Goal: Task Accomplishment & Management: Manage account settings

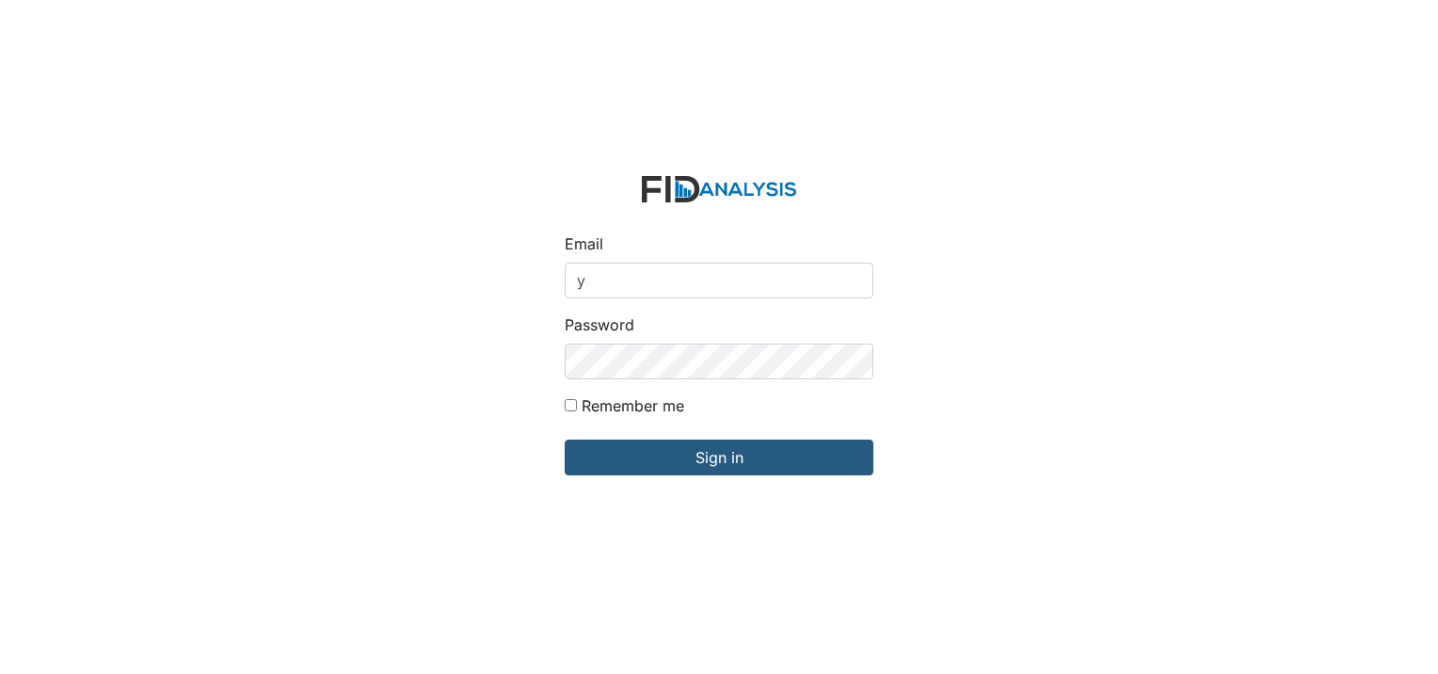
type input "[EMAIL_ADDRESS][DOMAIN_NAME]"
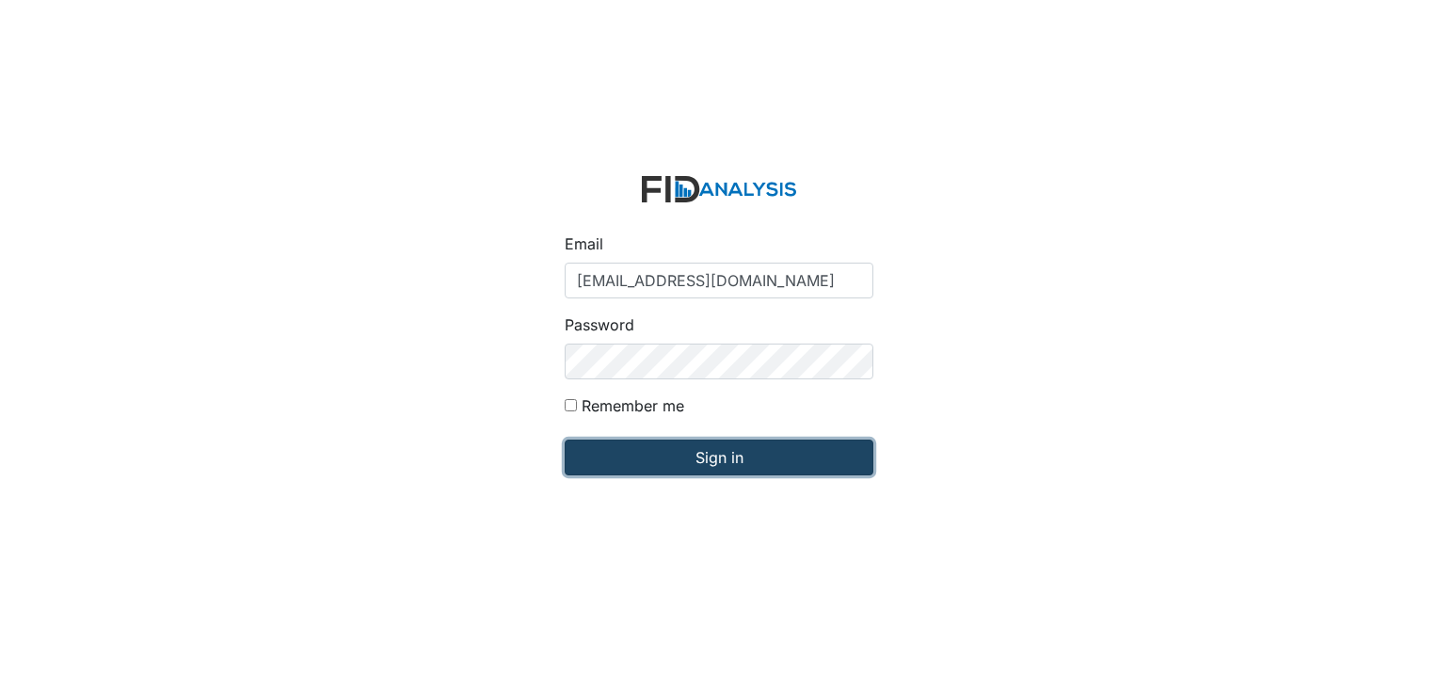
click at [729, 464] on input "Sign in" at bounding box center [719, 458] width 309 height 36
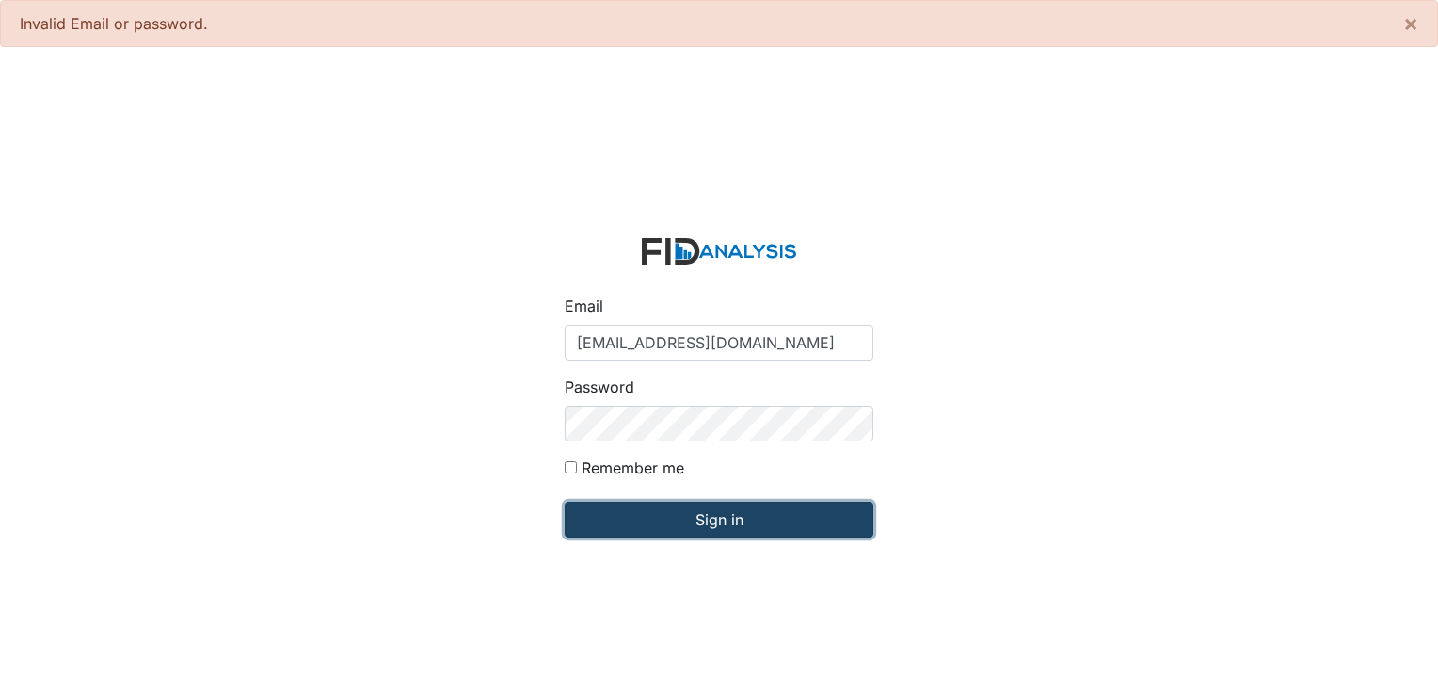
click at [701, 524] on input "Sign in" at bounding box center [719, 520] width 309 height 36
click at [694, 511] on input "Sign in" at bounding box center [719, 520] width 309 height 36
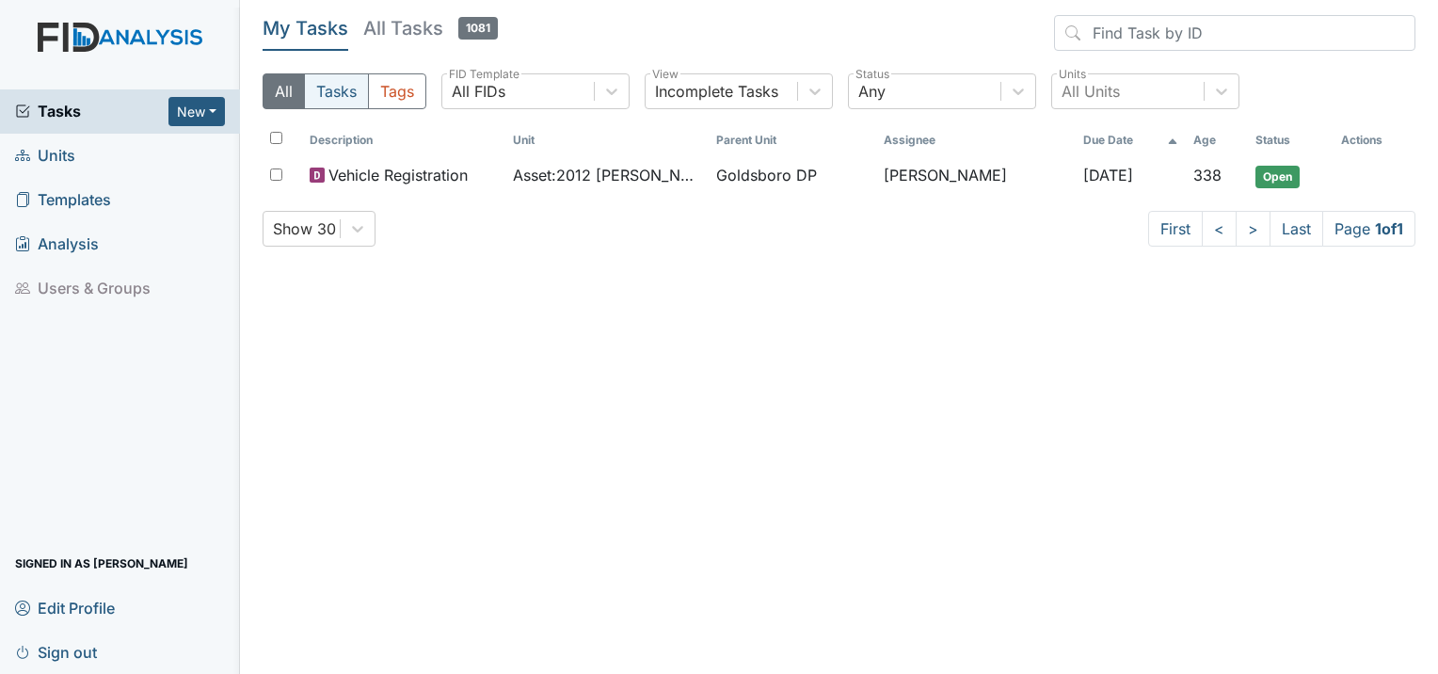
click at [344, 90] on button "Tasks" at bounding box center [336, 91] width 65 height 36
click at [391, 93] on button "Tags" at bounding box center [397, 91] width 58 height 36
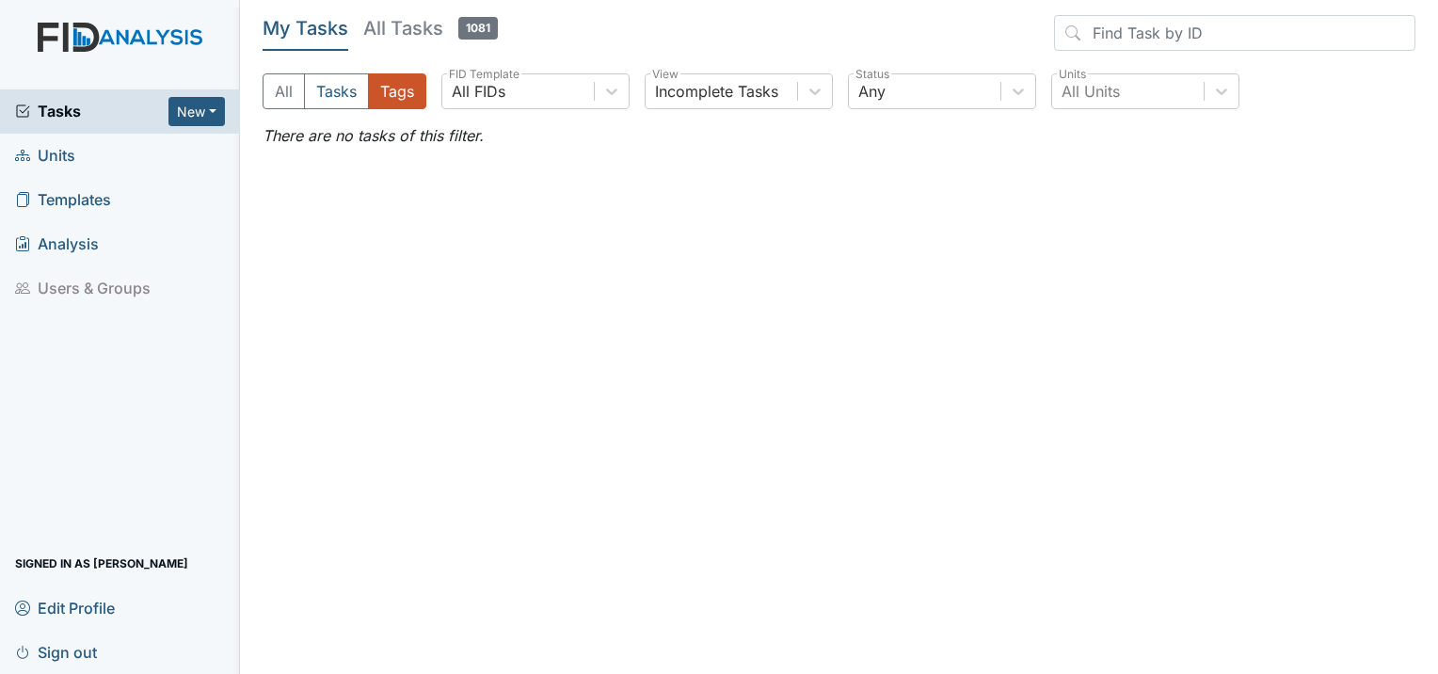
click at [66, 147] on span "Units" at bounding box center [45, 155] width 60 height 29
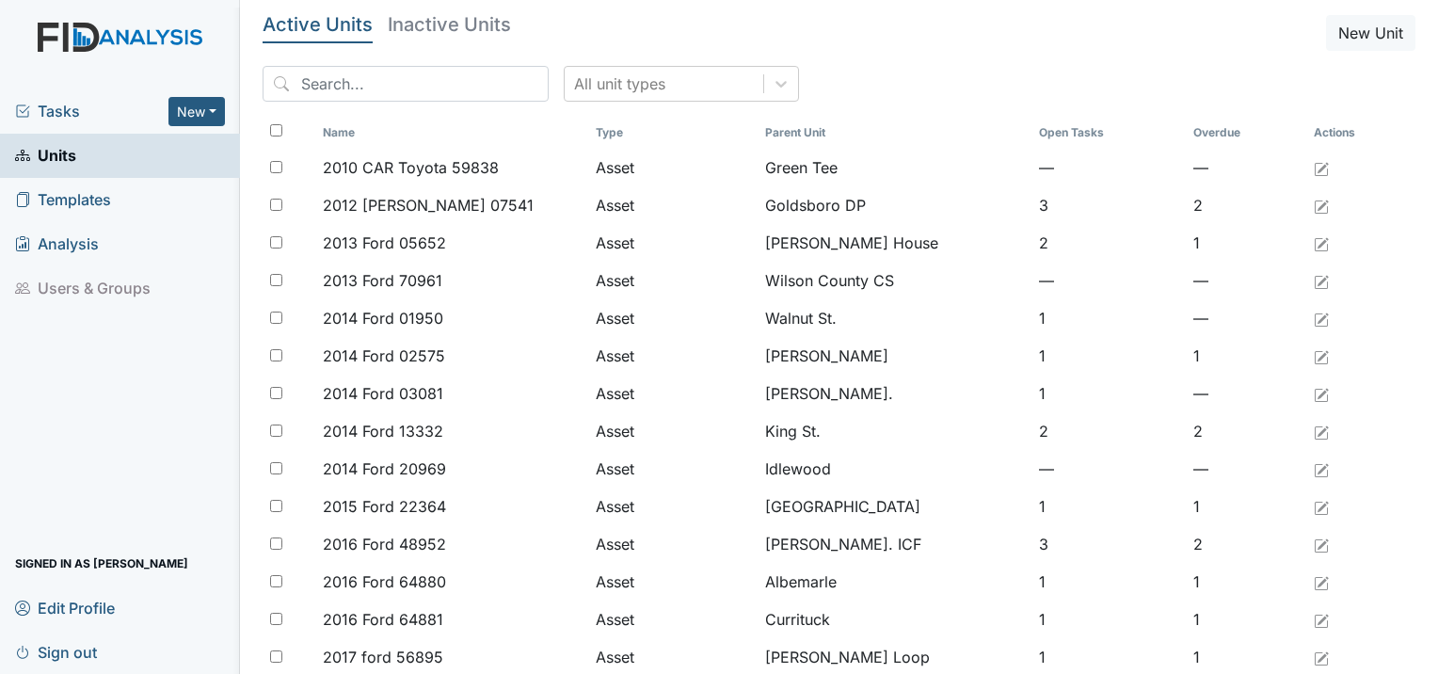
click at [52, 645] on span "Sign out" at bounding box center [56, 651] width 82 height 29
